Goal: Task Accomplishment & Management: Complete application form

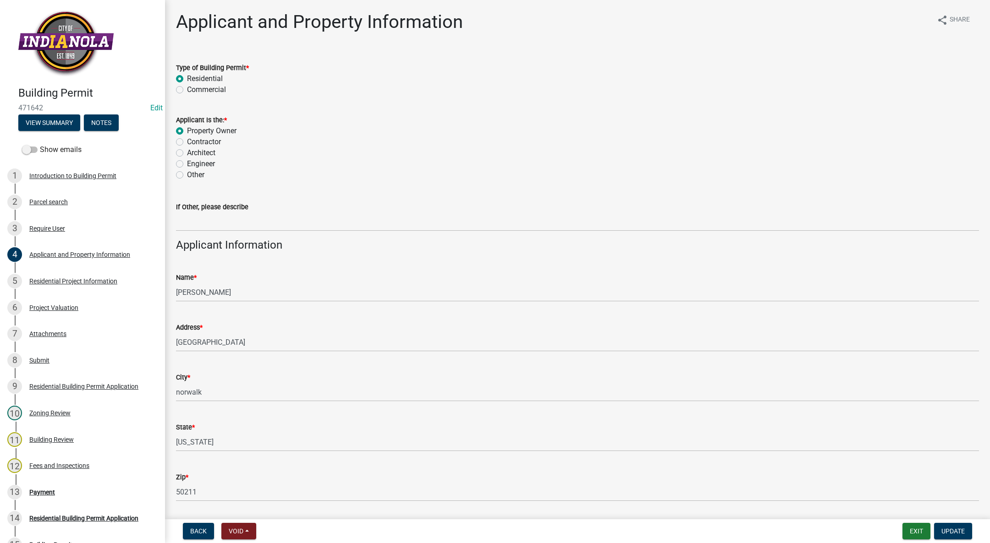
scroll to position [344, 0]
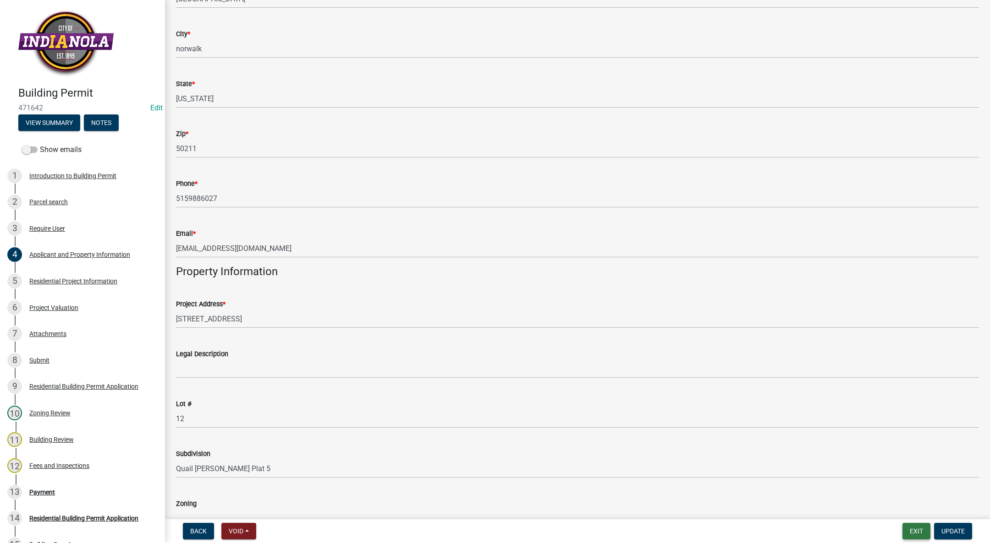
click at [913, 525] on button "Exit" at bounding box center [916, 531] width 28 height 16
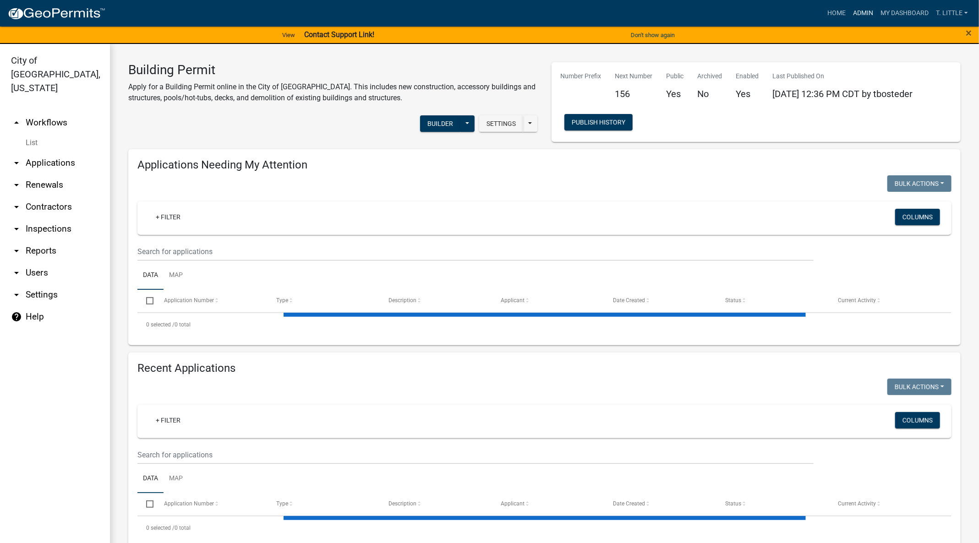
select select "3: 100"
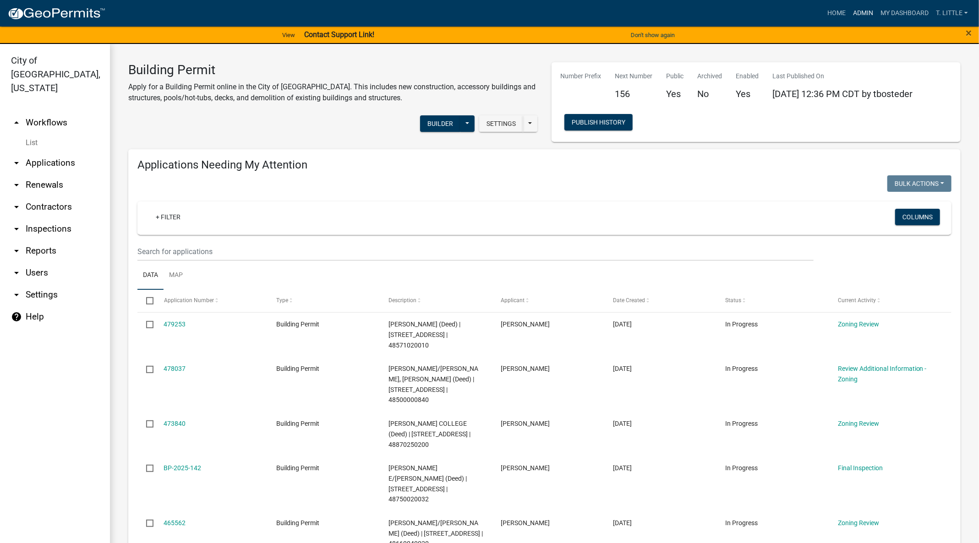
click at [858, 13] on link "Admin" at bounding box center [862, 13] width 27 height 17
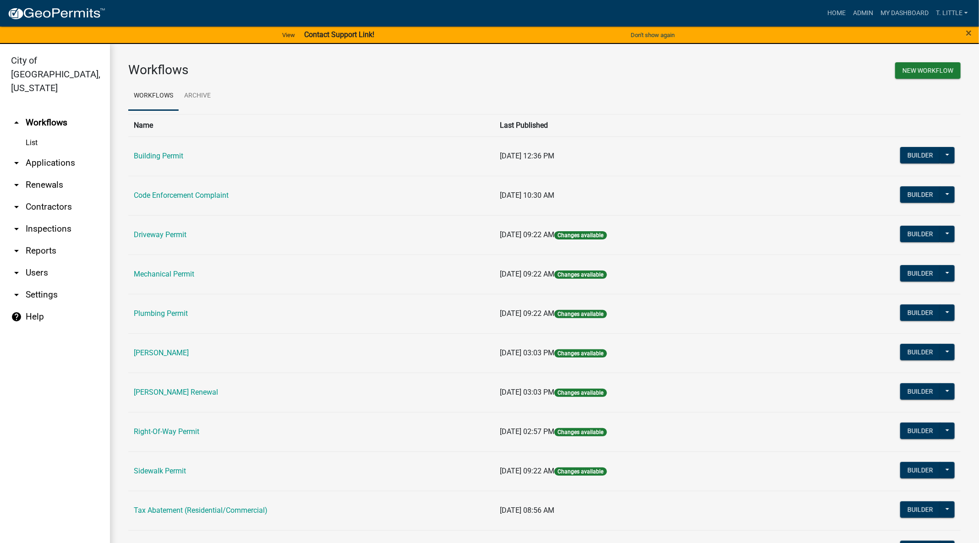
click at [159, 267] on td "Mechanical Permit" at bounding box center [311, 274] width 366 height 39
click at [156, 273] on link "Mechanical Permit" at bounding box center [164, 274] width 60 height 9
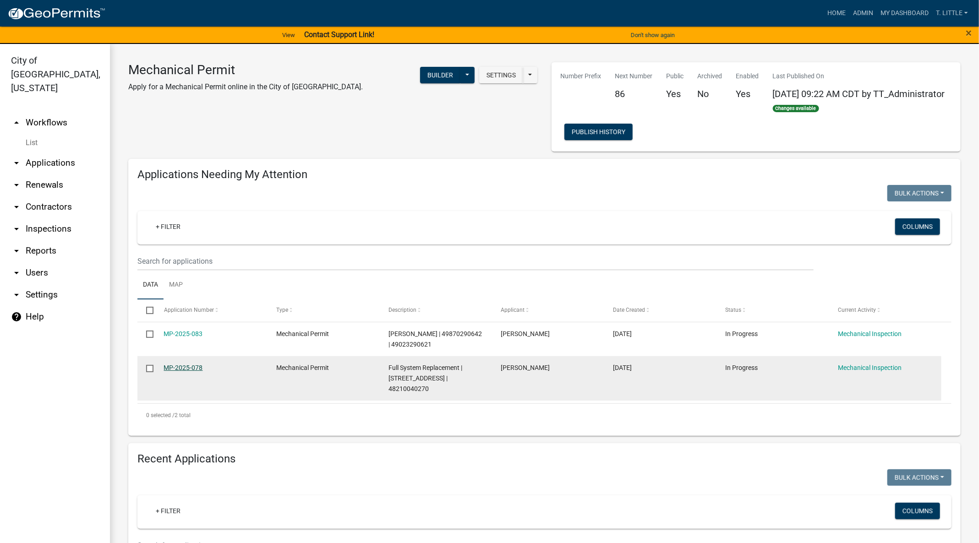
click at [188, 371] on link "MP-2025-078" at bounding box center [183, 367] width 39 height 7
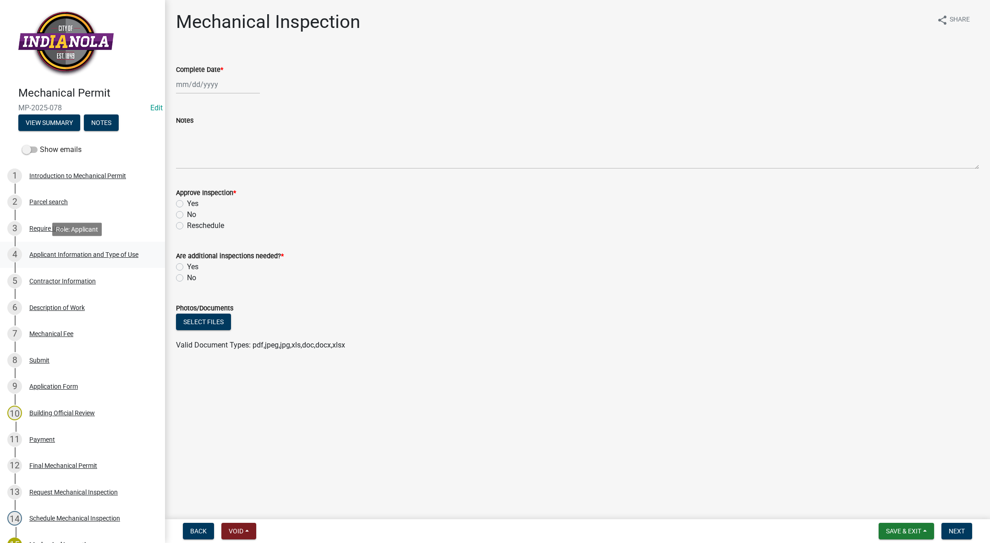
click at [71, 261] on div "4 Applicant Information and Type of Use" at bounding box center [78, 254] width 143 height 15
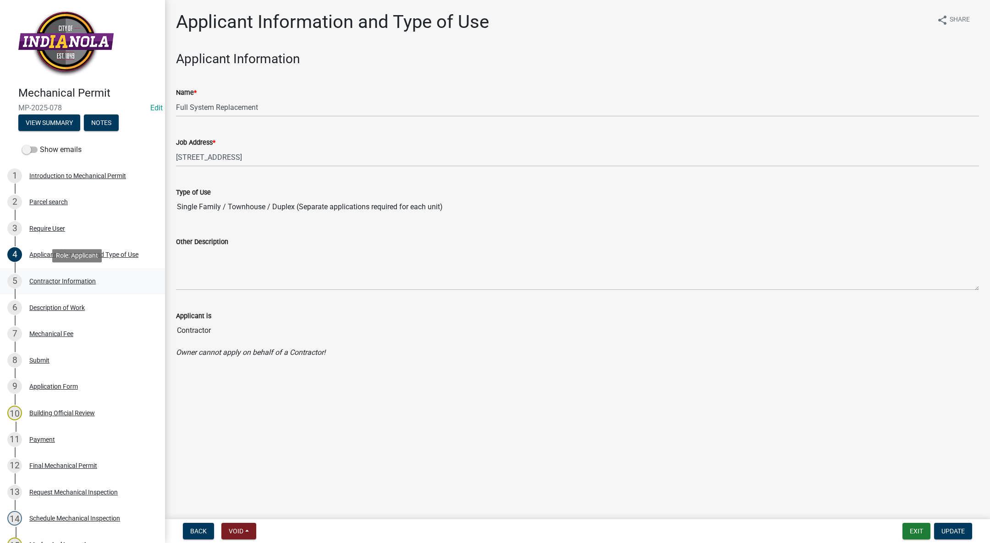
click at [63, 282] on div "Contractor Information" at bounding box center [62, 281] width 66 height 6
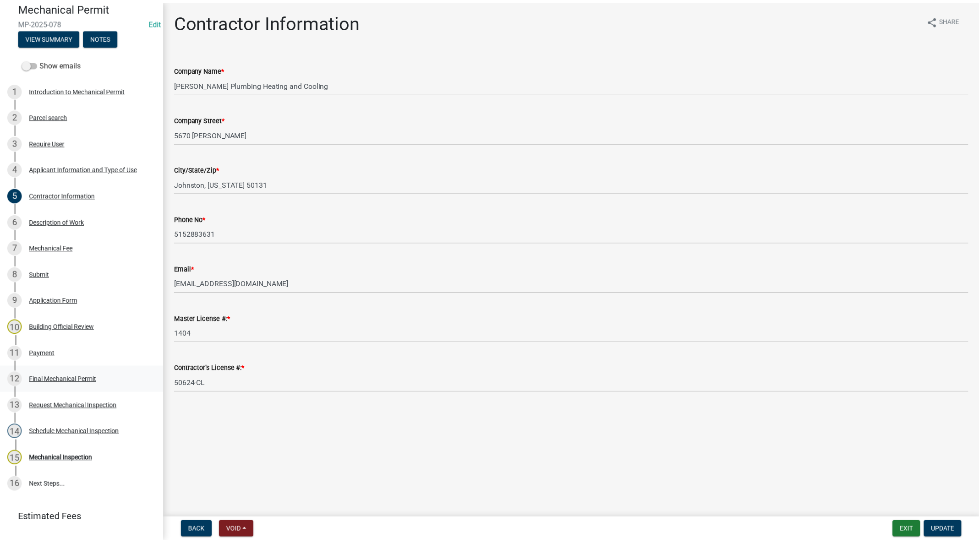
scroll to position [126, 0]
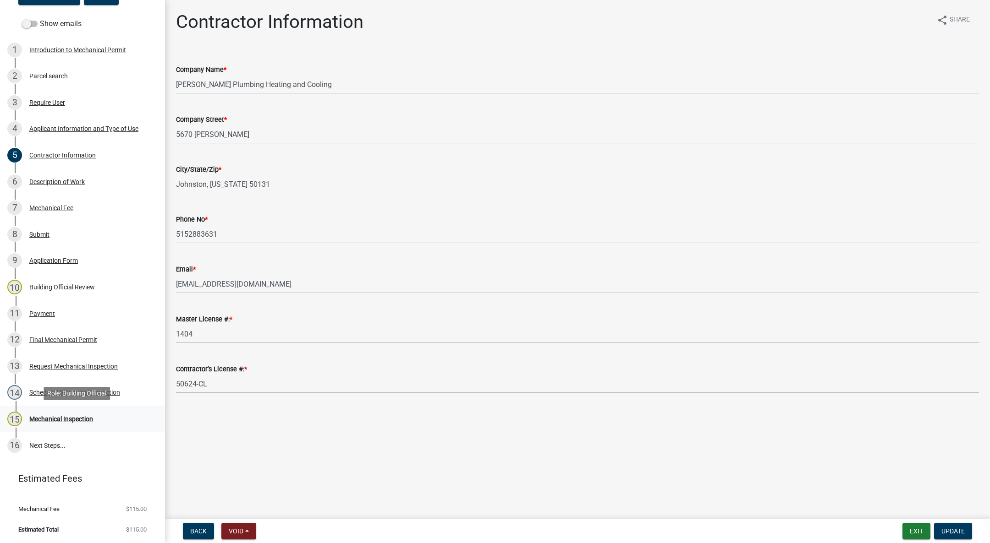
click at [61, 416] on div "Mechanical Inspection" at bounding box center [61, 419] width 64 height 6
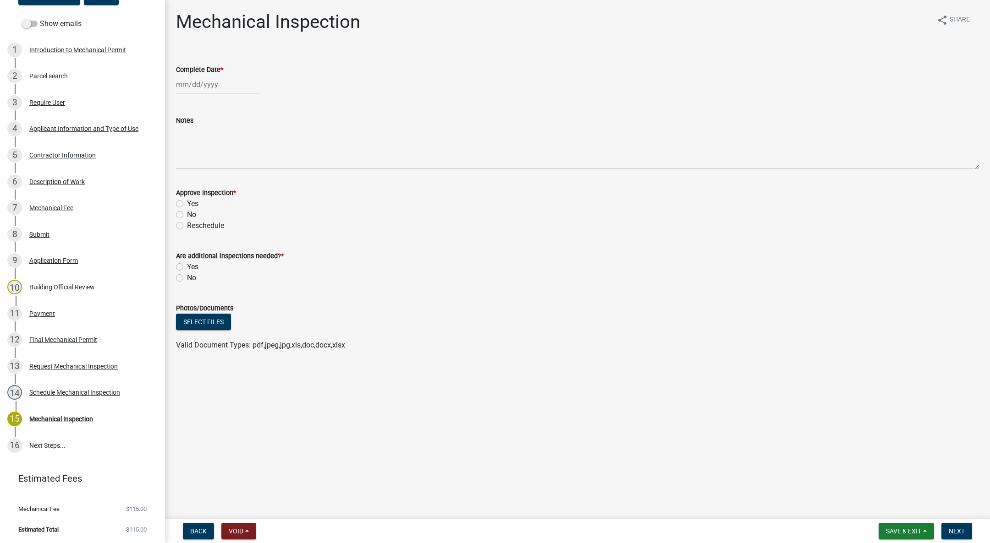
select select "9"
select select "2025"
click at [195, 78] on div "[PERSON_NAME] Feb Mar Apr [PERSON_NAME][DATE] Oct Nov [DATE] 1526 1527 1528 152…" at bounding box center [218, 84] width 84 height 19
click at [235, 162] on div "18" at bounding box center [229, 162] width 15 height 15
type input "[DATE]"
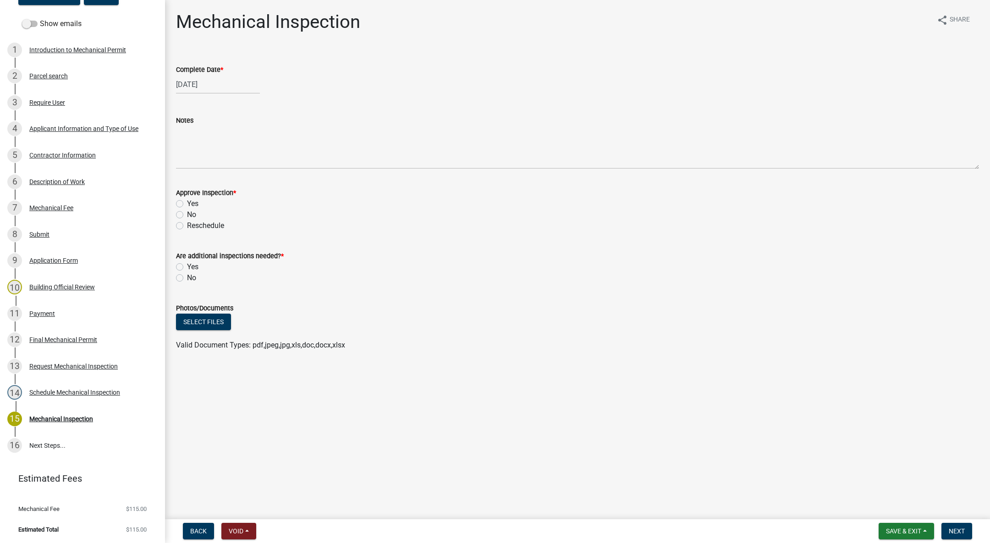
click at [187, 202] on label "Yes" at bounding box center [192, 203] width 11 height 11
click at [187, 202] on input "Yes" at bounding box center [190, 201] width 6 height 6
radio input "true"
click at [187, 276] on label "No" at bounding box center [191, 278] width 9 height 11
click at [187, 276] on input "No" at bounding box center [190, 276] width 6 height 6
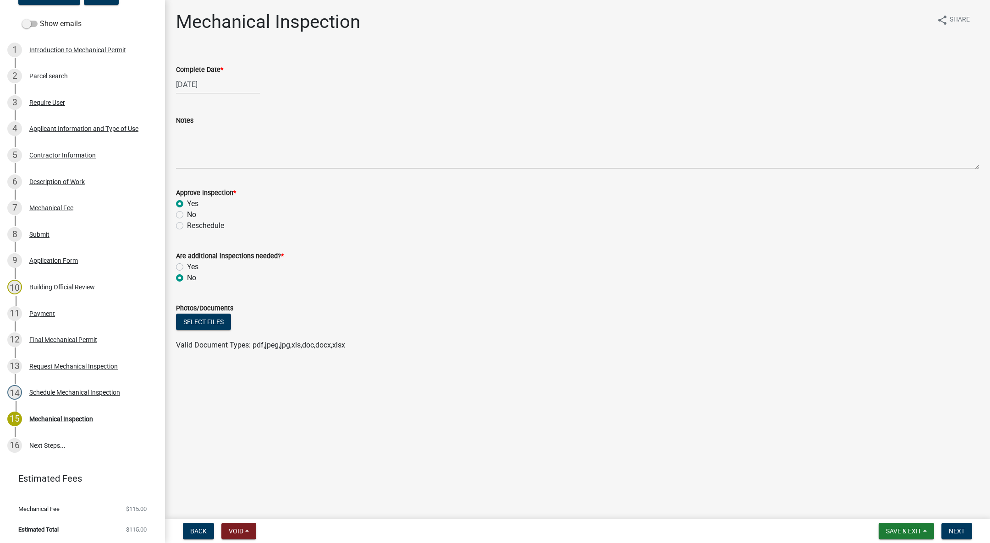
radio input "true"
click at [961, 530] on span "Next" at bounding box center [956, 531] width 16 height 7
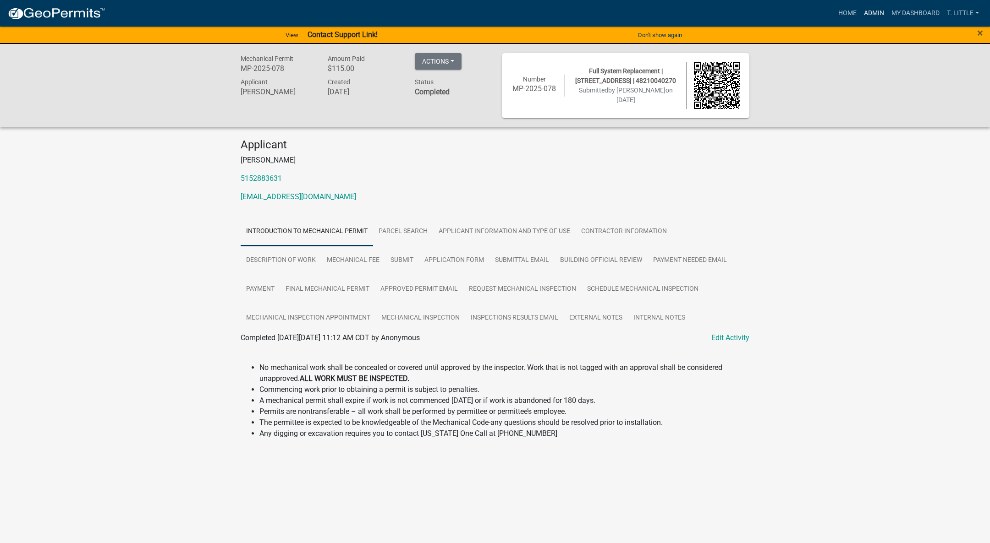
click at [869, 20] on link "Admin" at bounding box center [873, 13] width 27 height 17
